Goal: Task Accomplishment & Management: Manage account settings

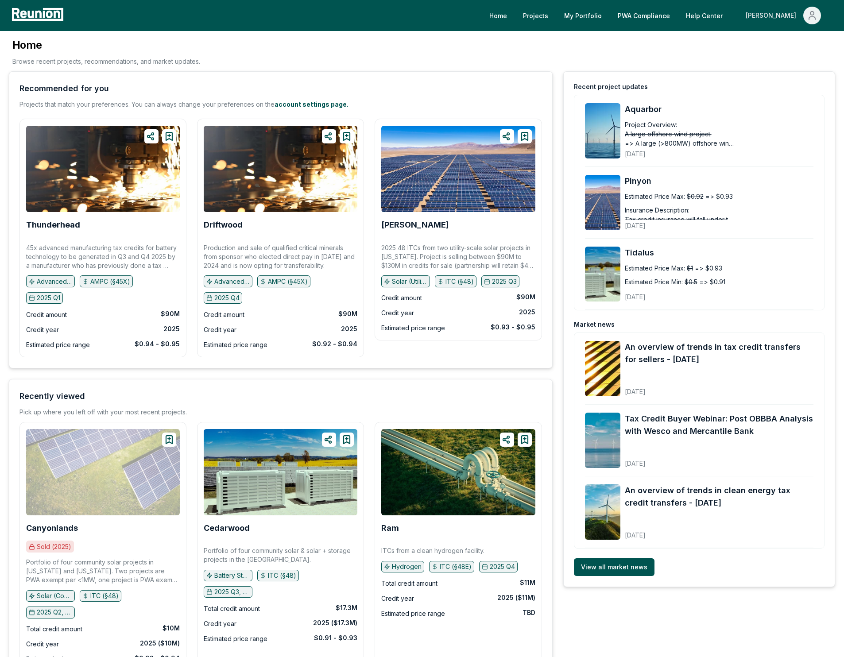
click at [819, 16] on span "Main" at bounding box center [812, 16] width 18 height 18
click at [786, 48] on p "Admin Portal" at bounding box center [795, 47] width 36 height 11
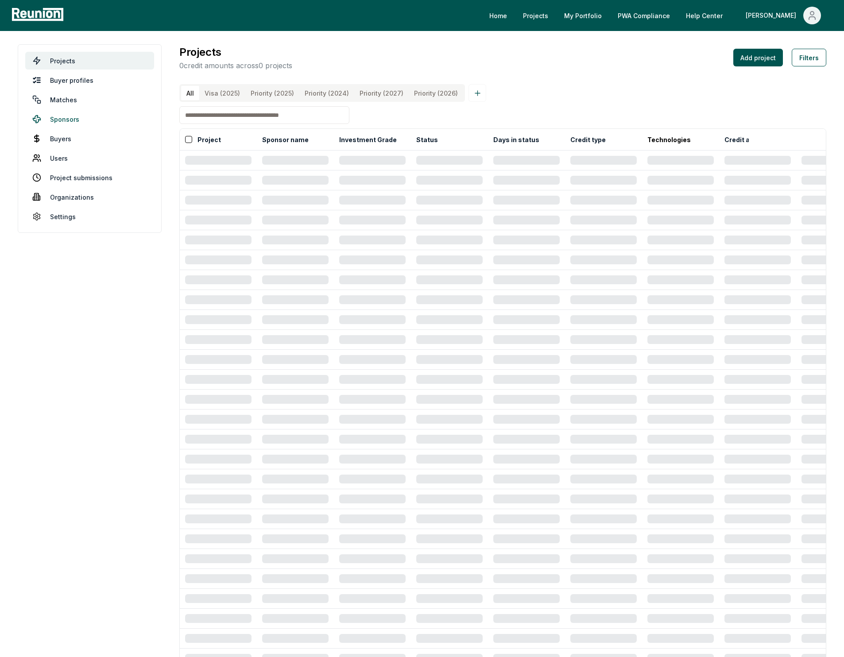
click at [51, 116] on link "Sponsors" at bounding box center [89, 119] width 129 height 18
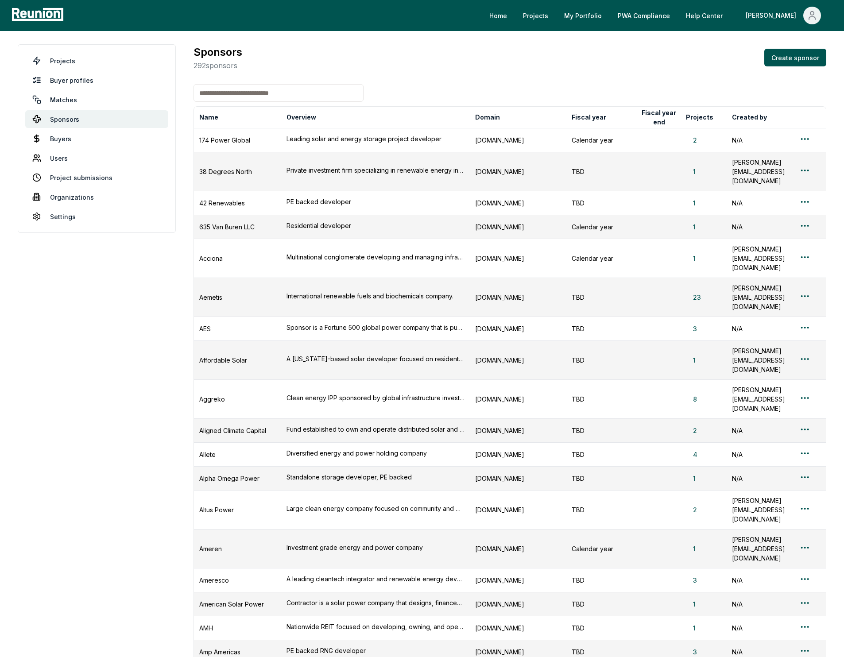
click at [216, 87] on input at bounding box center [278, 93] width 170 height 18
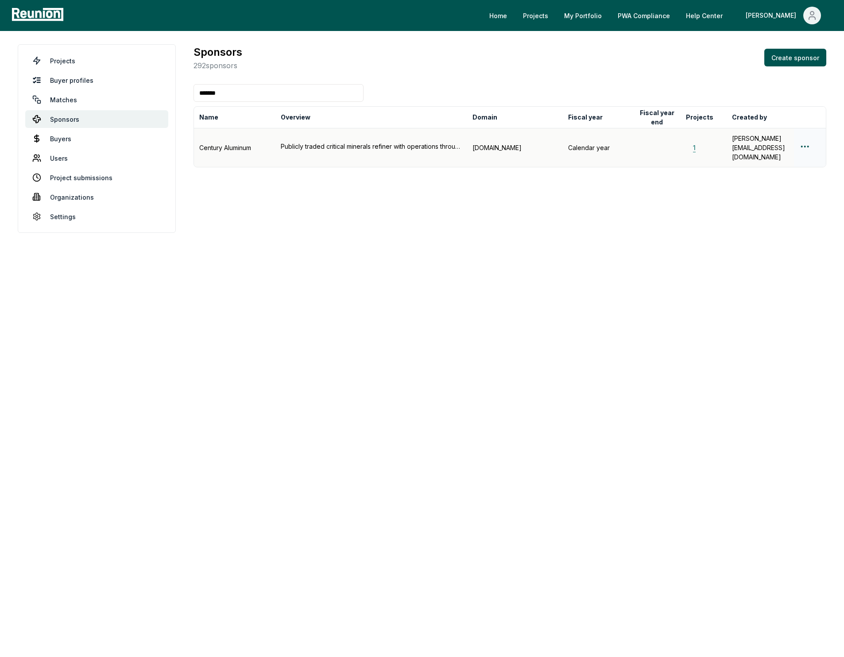
type input "*******"
click at [696, 143] on button "1" at bounding box center [694, 147] width 17 height 9
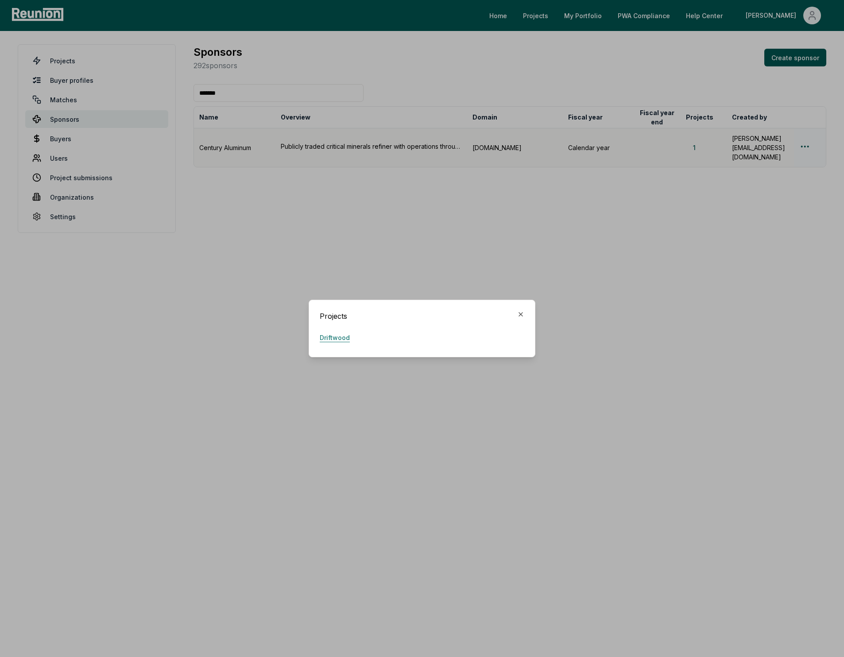
click at [340, 334] on link "Driftwood" at bounding box center [335, 337] width 30 height 18
click at [519, 316] on icon "button" at bounding box center [520, 314] width 7 height 7
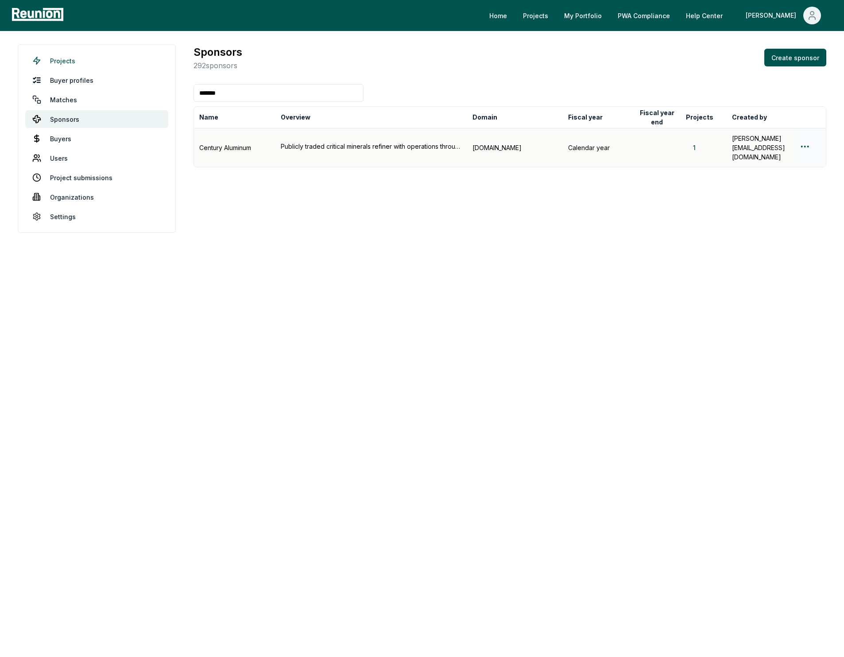
click at [109, 62] on link "Projects" at bounding box center [96, 61] width 143 height 18
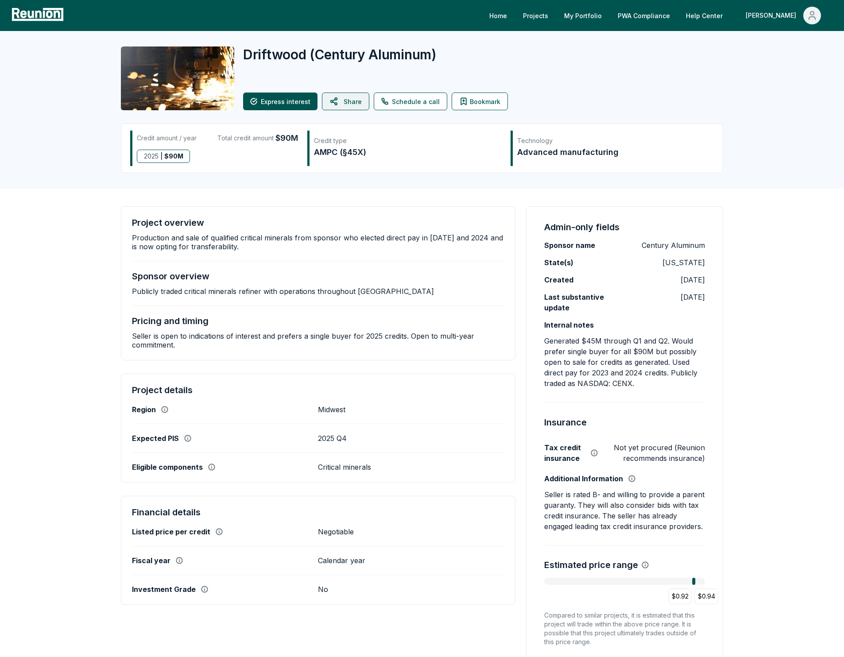
click at [352, 103] on button "Share" at bounding box center [345, 102] width 47 height 18
